Goal: Navigation & Orientation: Understand site structure

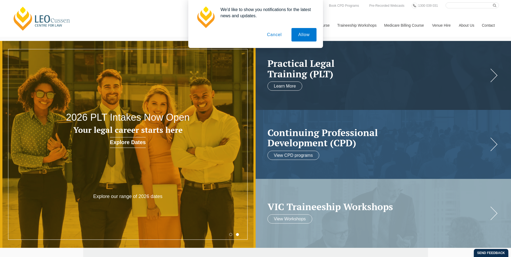
click at [273, 35] on button "Cancel" at bounding box center [274, 34] width 28 height 13
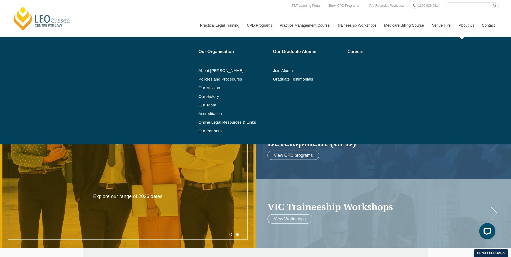
click at [460, 26] on link "About Us" at bounding box center [465, 25] width 23 height 23
